Goal: Check status: Check status

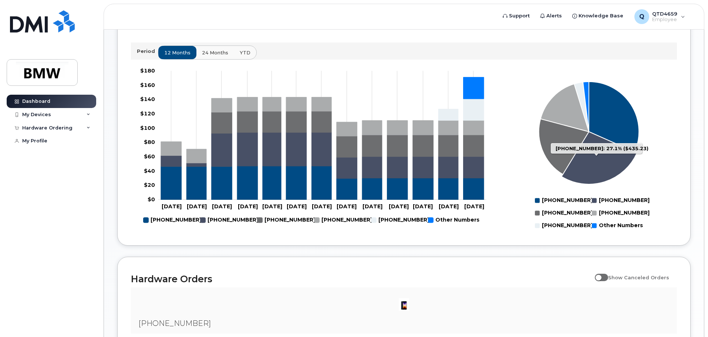
scroll to position [333, 0]
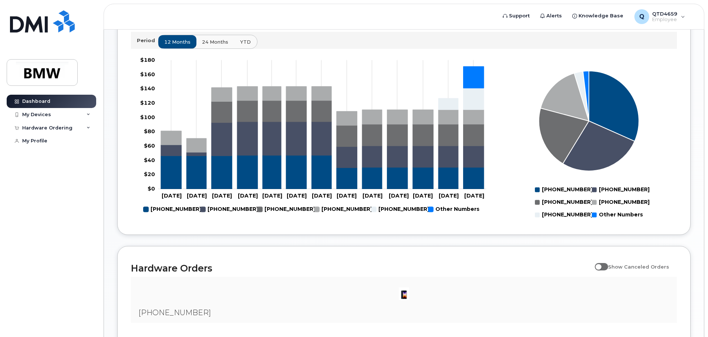
click at [241, 46] on span "YTD" at bounding box center [245, 41] width 11 height 7
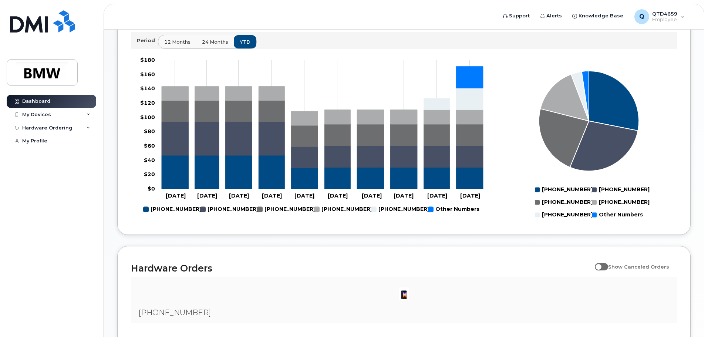
click at [505, 193] on rect at bounding box center [589, 138] width 176 height 167
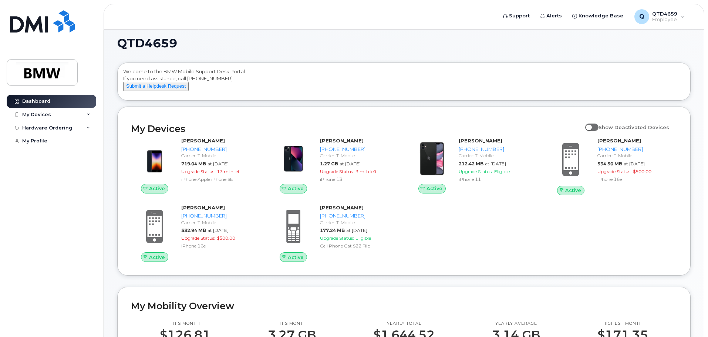
scroll to position [0, 0]
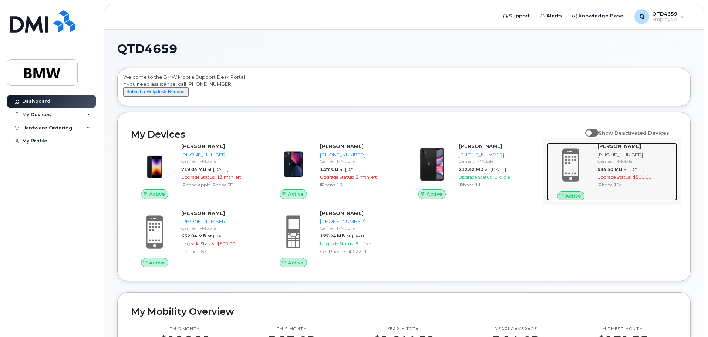
click at [619, 180] on span "Upgrade Status:" at bounding box center [615, 177] width 34 height 6
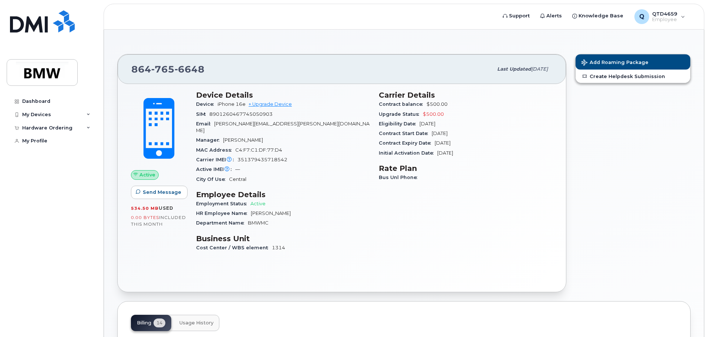
drag, startPoint x: 434, startPoint y: 133, endPoint x: 473, endPoint y: 133, distance: 39.6
click at [473, 133] on div "Contract Start Date [DATE]" at bounding box center [466, 134] width 174 height 10
drag, startPoint x: 438, startPoint y: 143, endPoint x: 472, endPoint y: 143, distance: 34.0
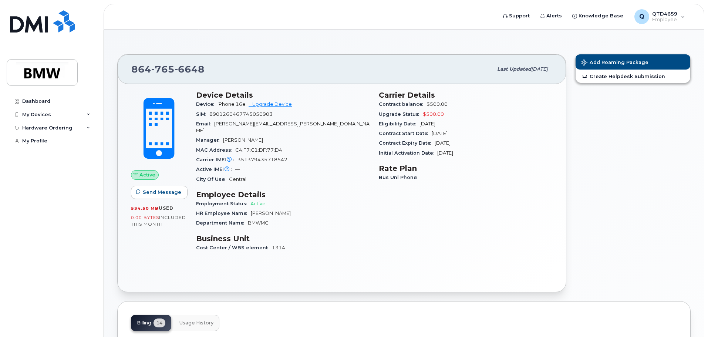
click at [472, 143] on div "Contract Expiry Date [DATE]" at bounding box center [466, 143] width 174 height 10
click at [468, 143] on div "Contract Expiry Date [DATE]" at bounding box center [466, 143] width 174 height 10
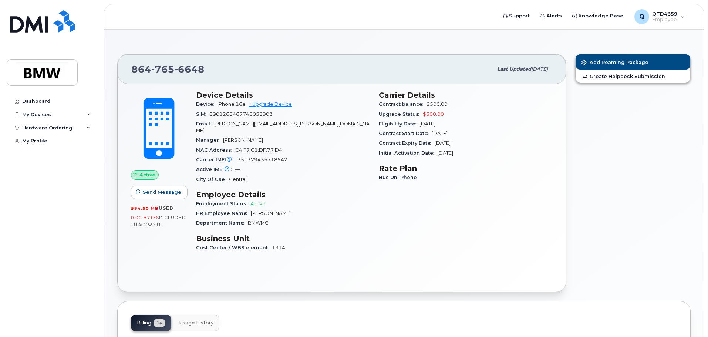
click at [468, 143] on div "Contract Expiry Date [DATE]" at bounding box center [466, 143] width 174 height 10
click at [452, 153] on span "[DATE]" at bounding box center [445, 153] width 16 height 6
click at [445, 166] on h3 "Rate Plan" at bounding box center [466, 168] width 174 height 9
drag, startPoint x: 434, startPoint y: 145, endPoint x: 460, endPoint y: 145, distance: 26.3
click at [460, 145] on div "Contract Expiry Date [DATE]" at bounding box center [466, 143] width 174 height 10
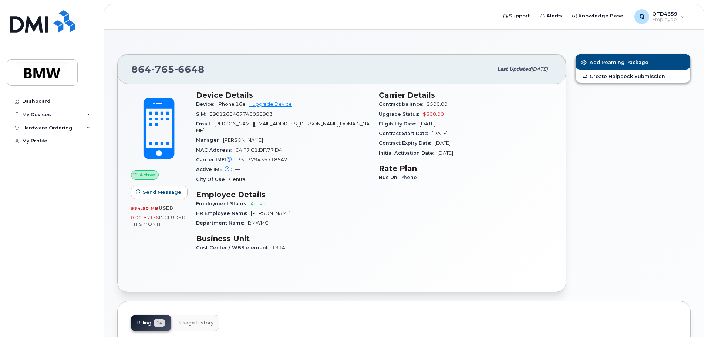
click at [451, 145] on span "[DATE]" at bounding box center [443, 143] width 16 height 6
drag, startPoint x: 420, startPoint y: 124, endPoint x: 454, endPoint y: 124, distance: 34.0
click at [454, 124] on div "Eligibility Date [DATE]" at bounding box center [466, 124] width 174 height 10
click at [451, 140] on span "[DATE]" at bounding box center [443, 143] width 16 height 6
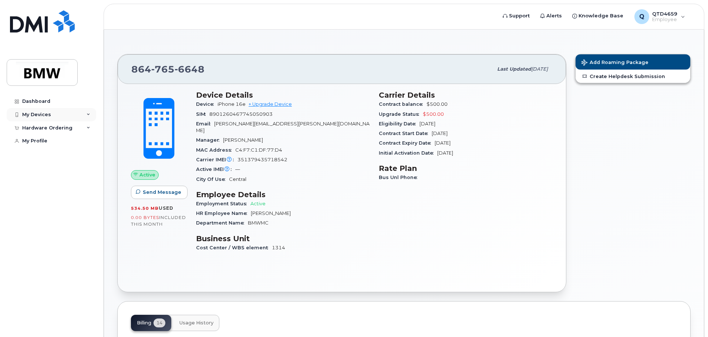
click at [44, 114] on div "My Devices" at bounding box center [36, 115] width 29 height 6
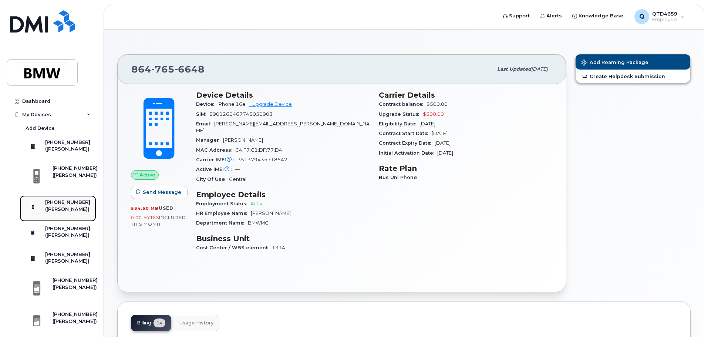
click at [73, 213] on div "([PERSON_NAME])" at bounding box center [67, 209] width 45 height 7
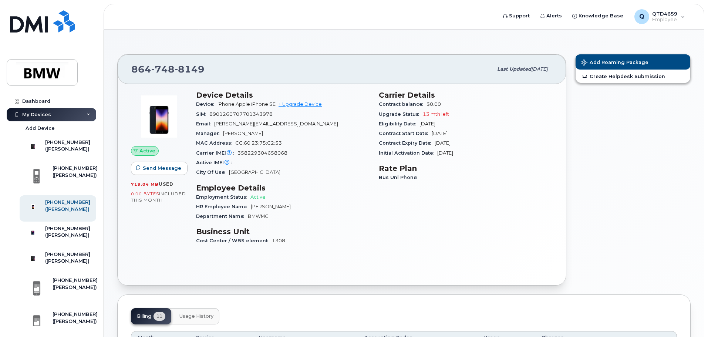
drag, startPoint x: 441, startPoint y: 142, endPoint x: 494, endPoint y: 142, distance: 53.7
click at [494, 142] on div "Contract Expiry Date Nov 24, 2026" at bounding box center [466, 143] width 174 height 10
click at [64, 265] on div "([PERSON_NAME])" at bounding box center [67, 261] width 45 height 7
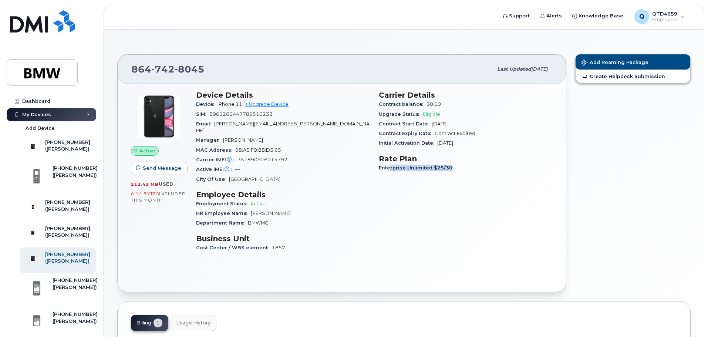
drag, startPoint x: 390, startPoint y: 168, endPoint x: 463, endPoint y: 174, distance: 73.1
click at [463, 174] on div "Carrier Details Contract balance $0.00 Upgrade Status Eligible Contract Start D…" at bounding box center [465, 174] width 183 height 177
click at [372, 203] on div "Device Details Device iPhone 11 + Upgrade Device SIM 8901260447789516233 Email …" at bounding box center [283, 174] width 183 height 177
click at [613, 77] on link "Create Helpdesk Submission" at bounding box center [633, 76] width 115 height 13
